Goal: Find specific page/section: Find specific page/section

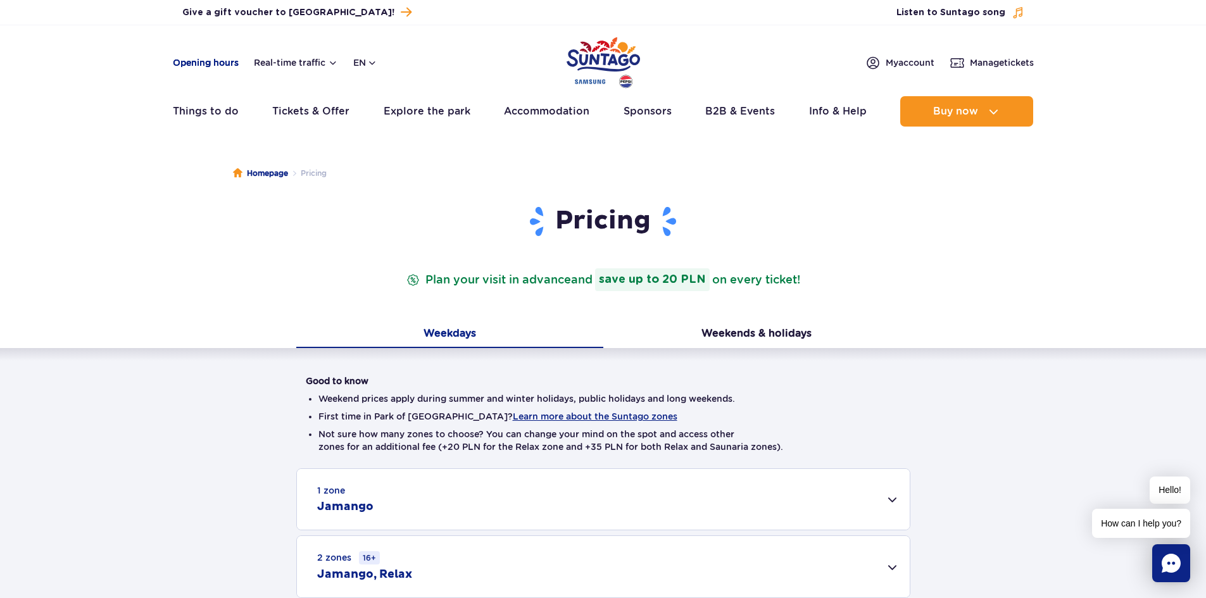
click at [190, 61] on link "Opening hours" at bounding box center [206, 62] width 66 height 13
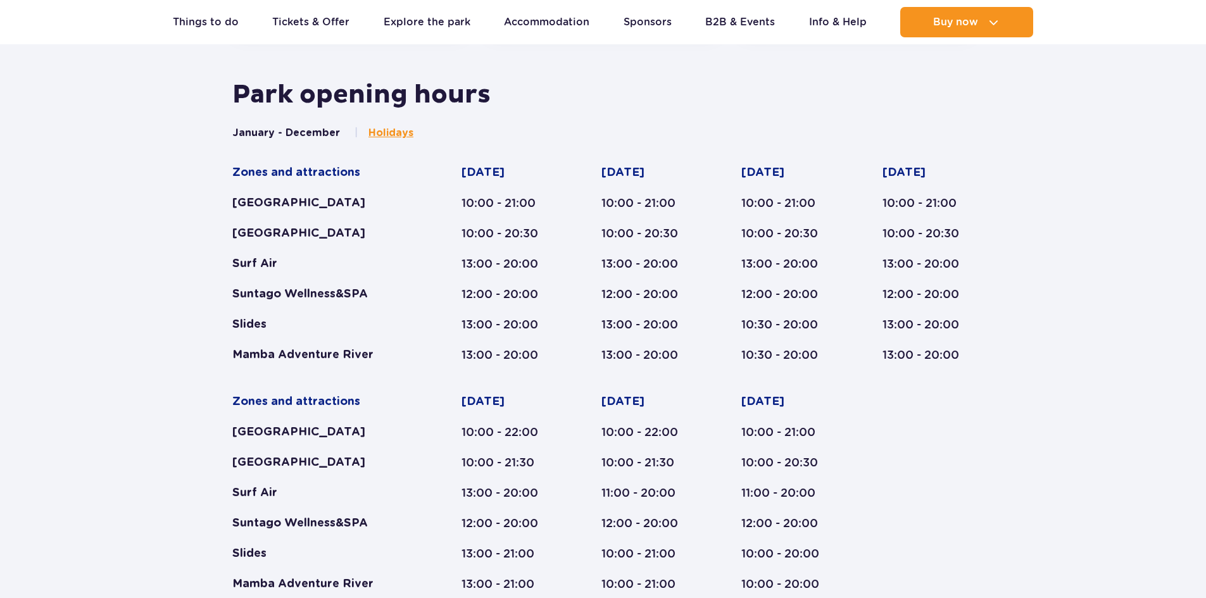
click at [382, 136] on span "Holidays" at bounding box center [391, 133] width 45 height 14
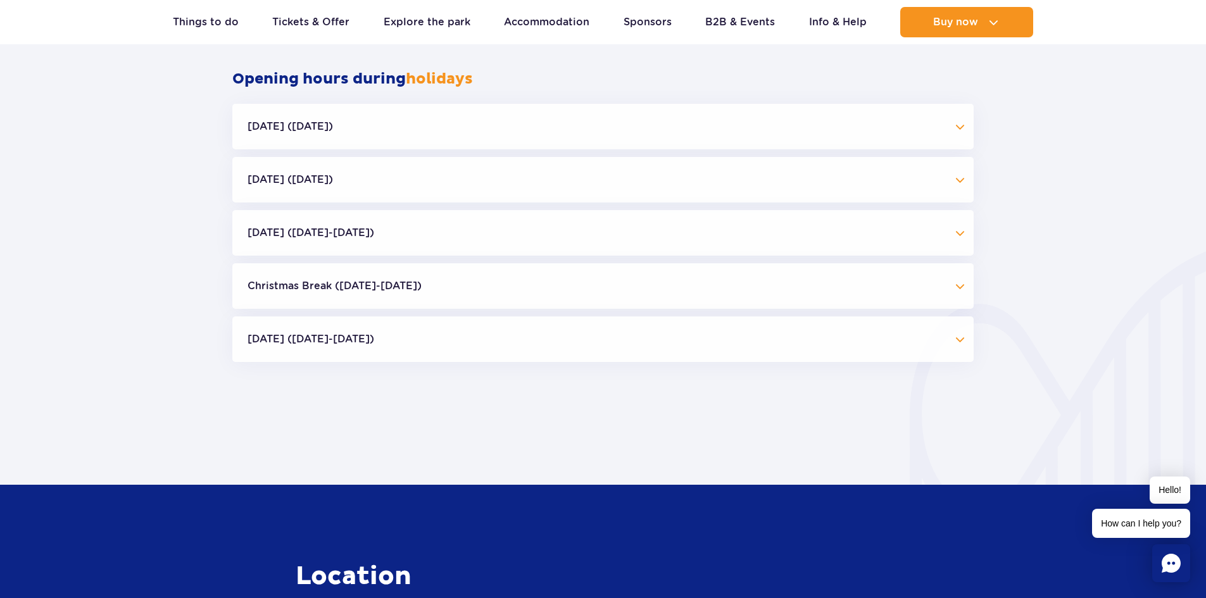
click at [956, 286] on button "Christmas Break (23.12-01.01.26)" at bounding box center [603, 286] width 742 height 46
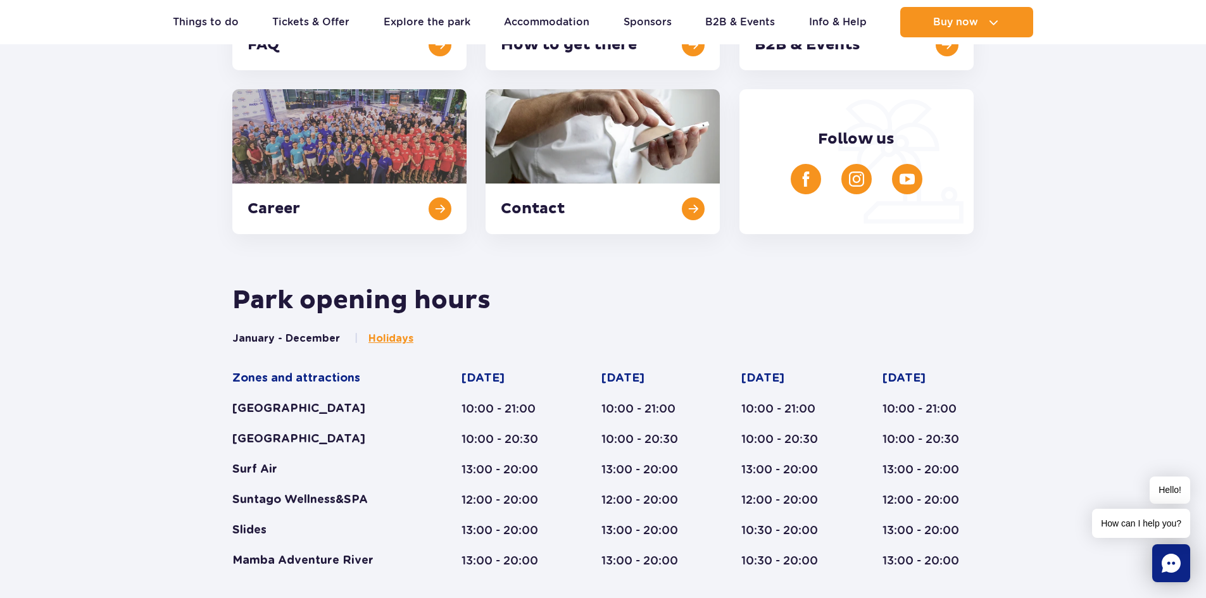
scroll to position [0, 0]
